Goal: Task Accomplishment & Management: Manage account settings

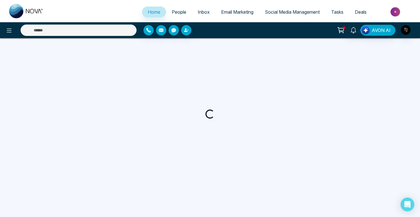
select select "*"
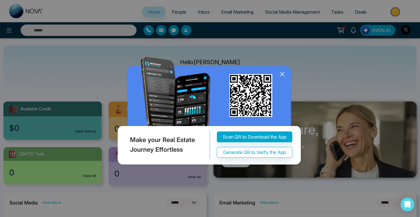
click at [280, 75] on icon at bounding box center [282, 74] width 9 height 9
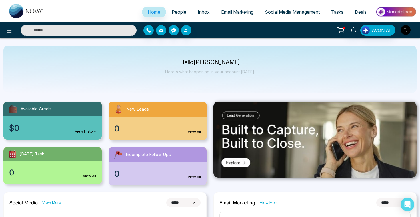
click at [408, 31] on img "button" at bounding box center [406, 30] width 10 height 10
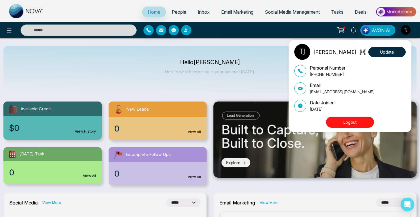
click at [354, 125] on button "Logout" at bounding box center [350, 122] width 48 height 11
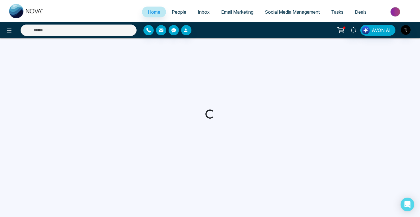
select select "*"
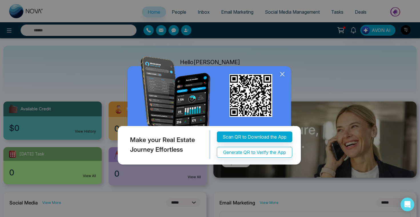
click at [283, 75] on icon at bounding box center [282, 74] width 9 height 9
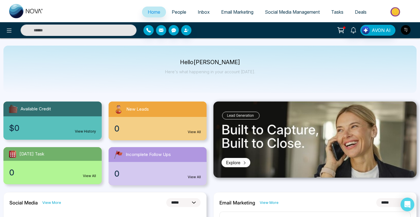
click at [408, 28] on img "button" at bounding box center [406, 30] width 10 height 10
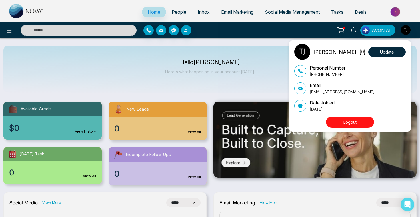
click at [357, 119] on button "Logout" at bounding box center [350, 122] width 48 height 11
